Goal: Communication & Community: Answer question/provide support

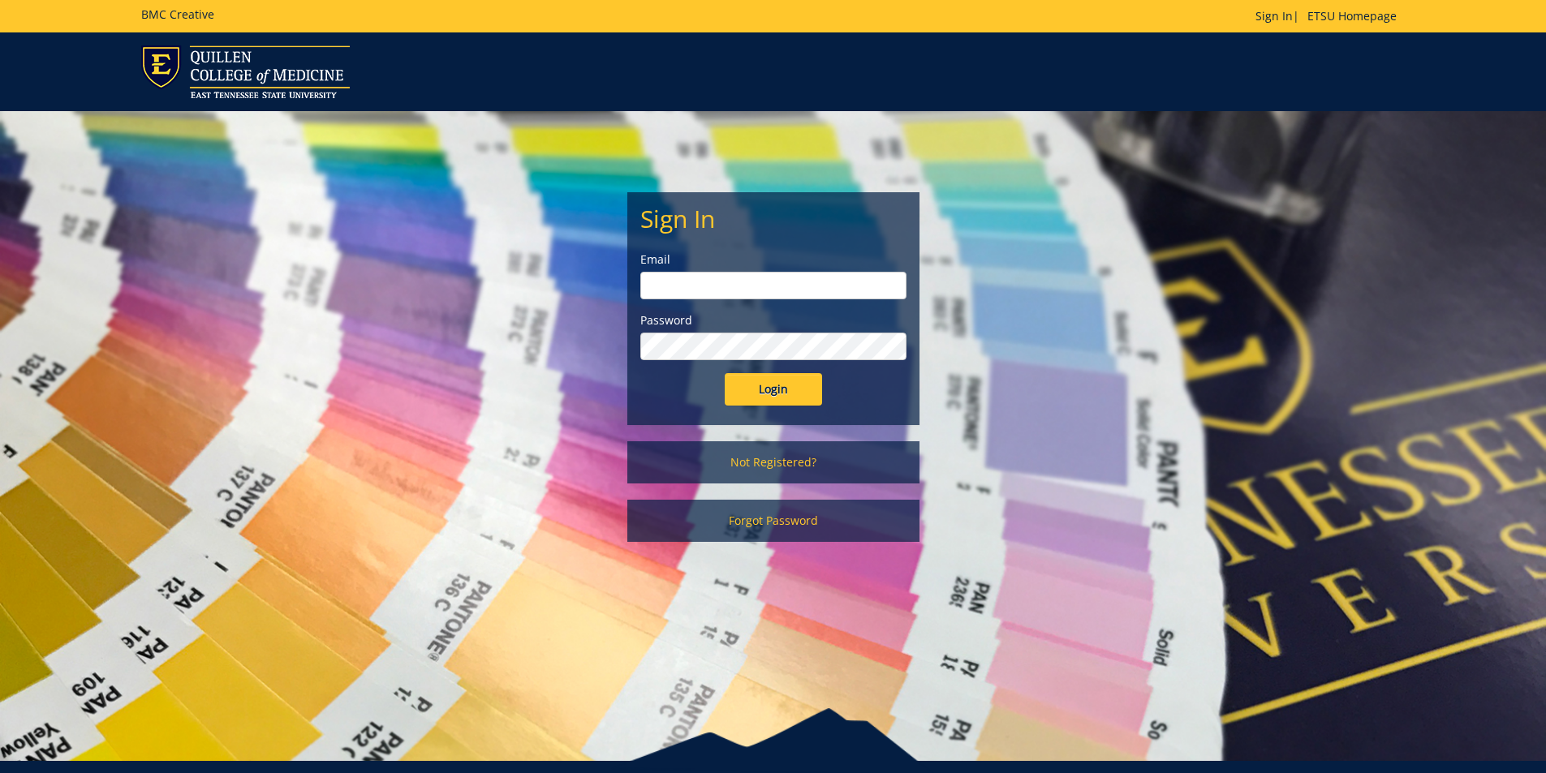
type input "[EMAIL_ADDRESS][DOMAIN_NAME]"
click at [734, 383] on input "Login" at bounding box center [773, 389] width 97 height 32
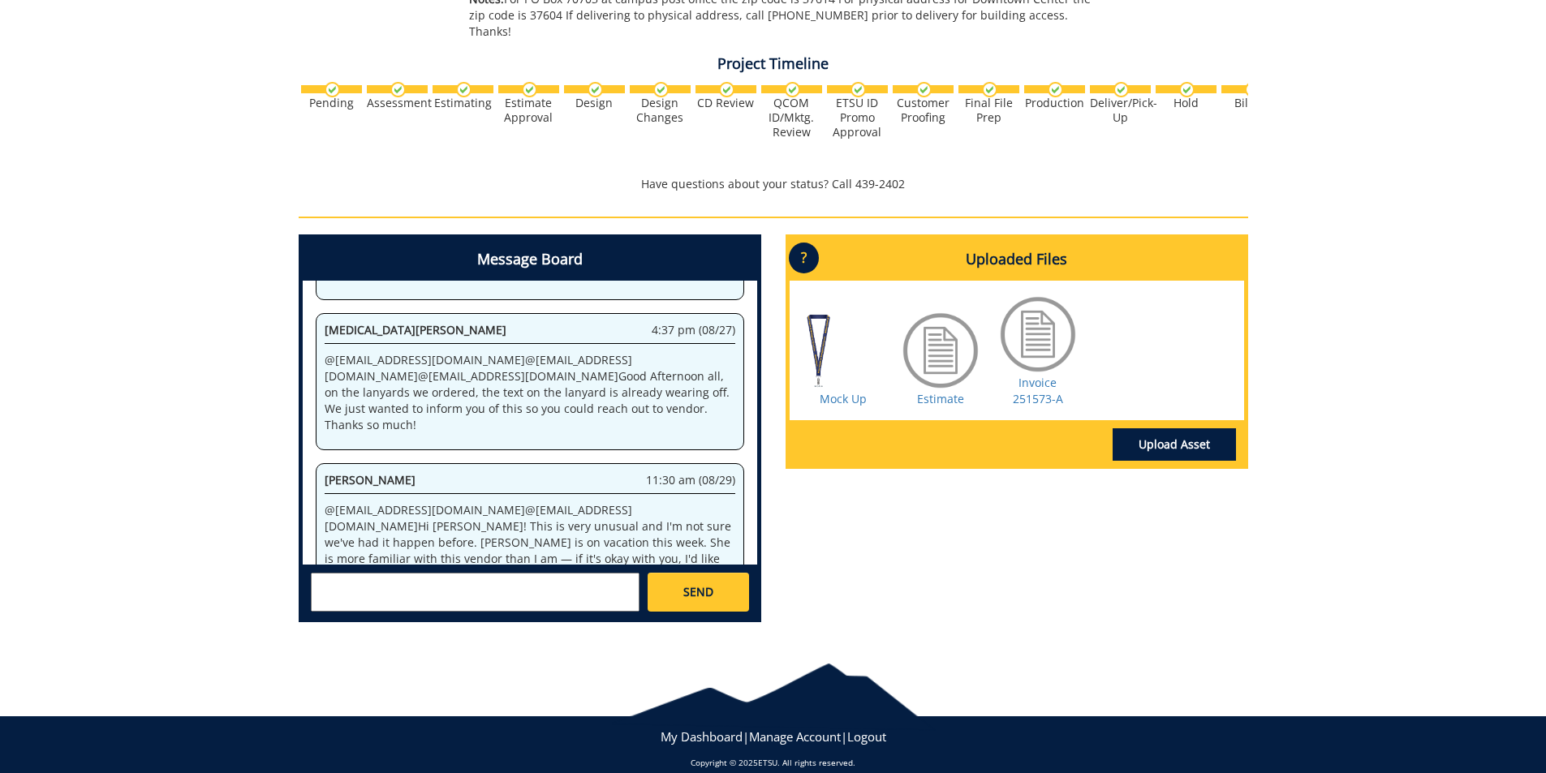
scroll to position [553, 0]
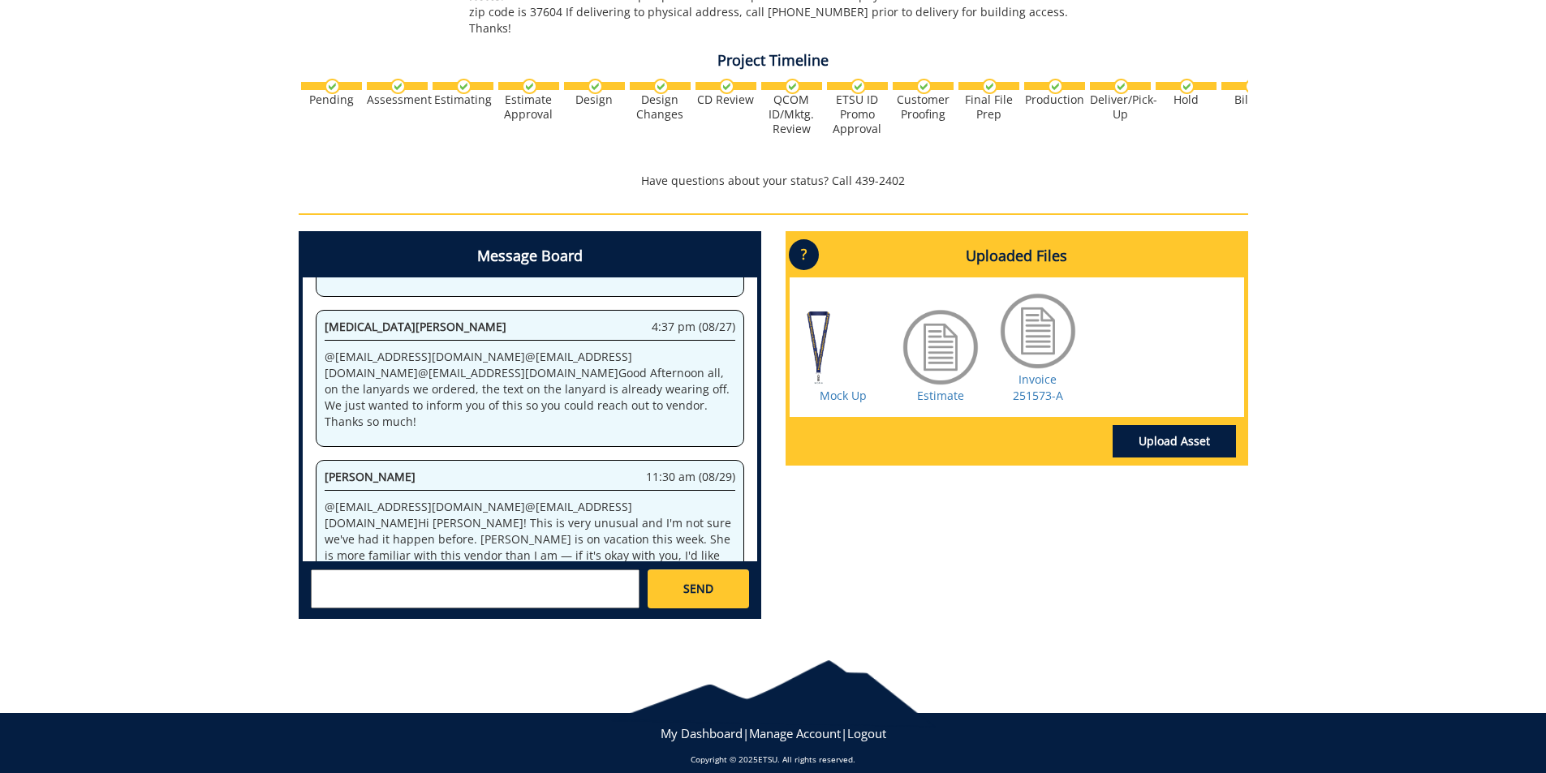
click at [433, 570] on textarea at bounding box center [475, 589] width 329 height 39
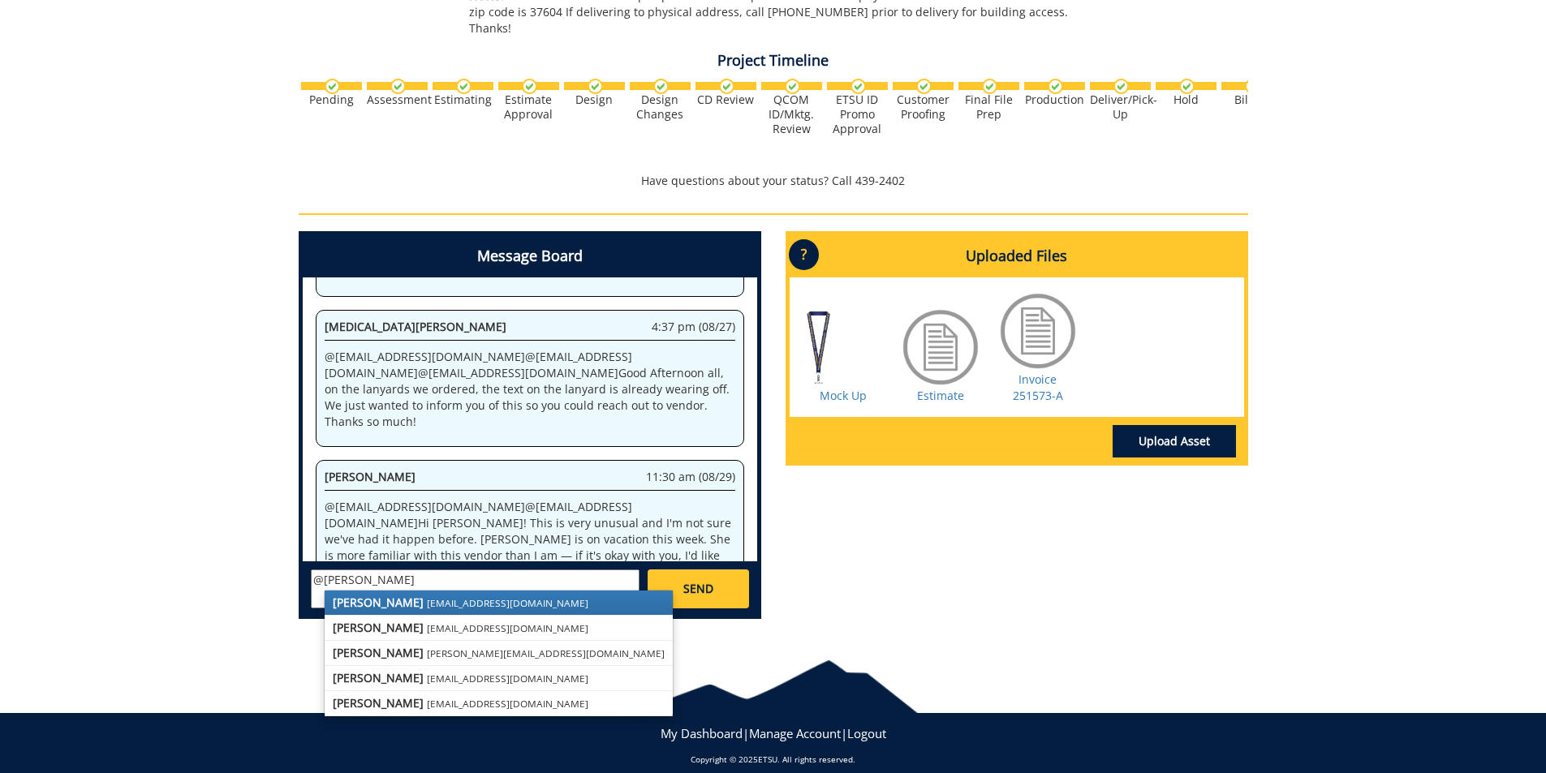
click at [430, 596] on small "[EMAIL_ADDRESS][DOMAIN_NAME]" at bounding box center [507, 602] width 161 height 13
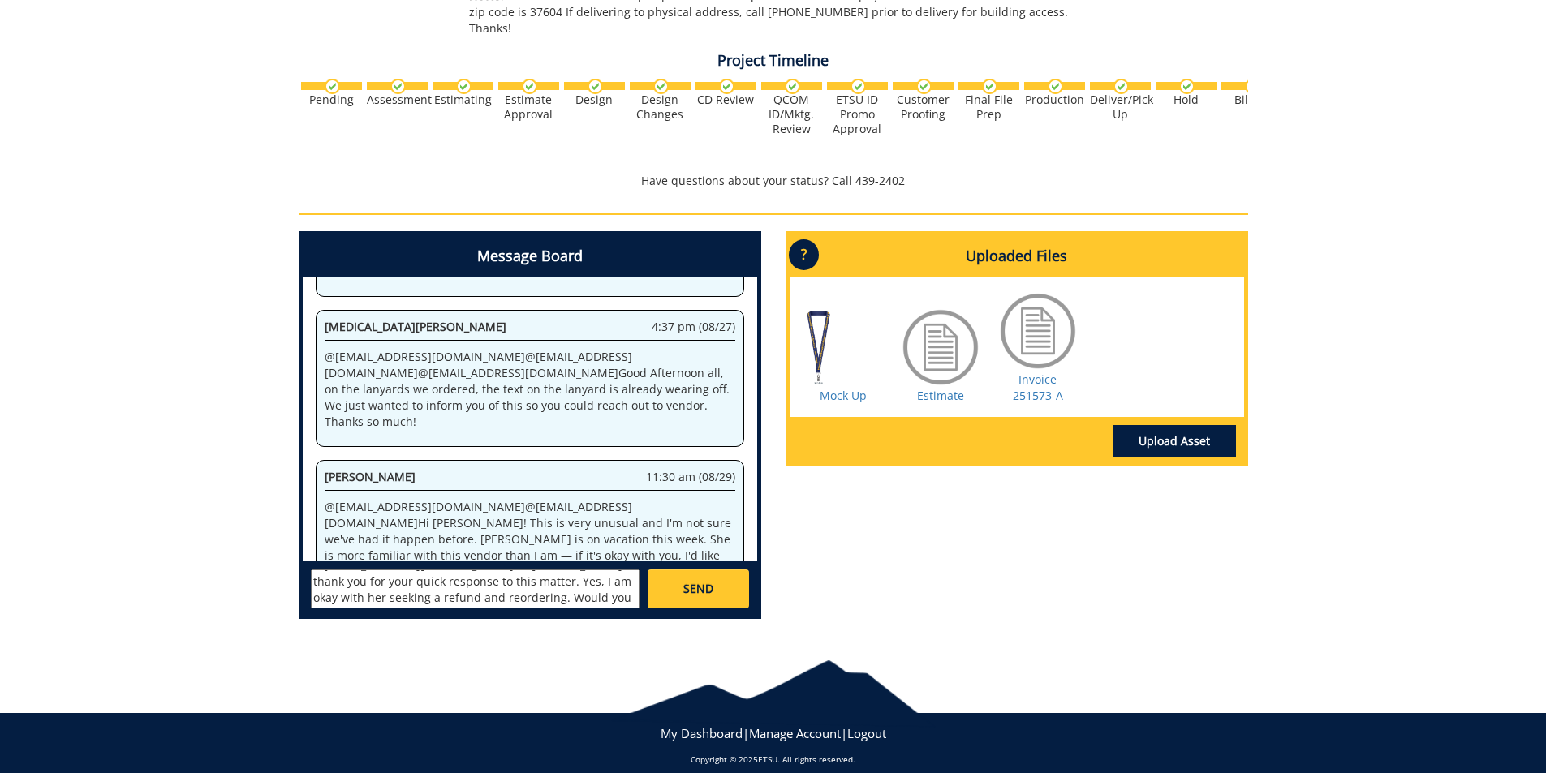
scroll to position [31, 0]
type textarea "@[EMAIL_ADDRESS][DOMAIN_NAME] Hi [PERSON_NAME], thank you for your quick respon…"
click at [684, 581] on span "SEND" at bounding box center [698, 589] width 30 height 16
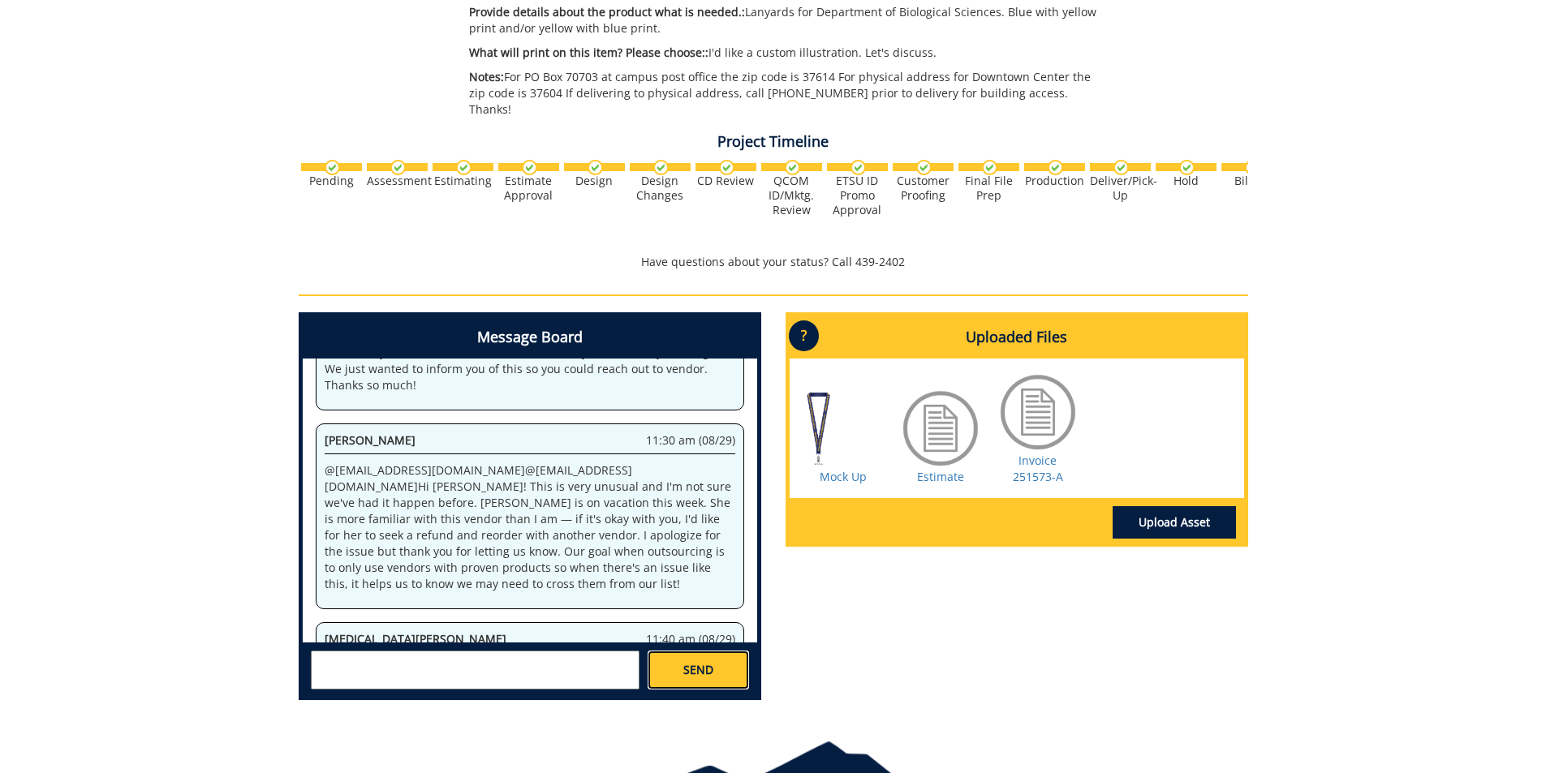
scroll to position [4318, 0]
